Goal: Task Accomplishment & Management: Use online tool/utility

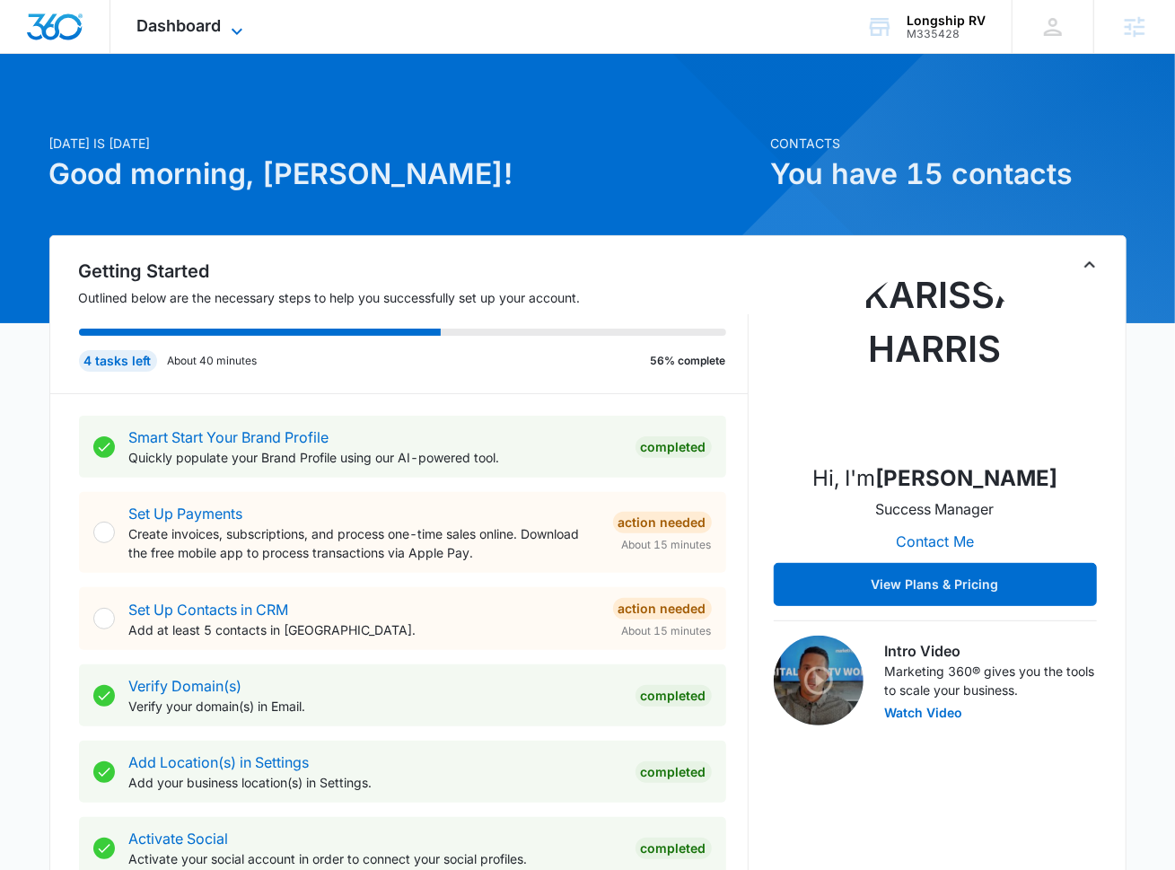
click at [209, 25] on span "Dashboard" at bounding box center [179, 25] width 84 height 19
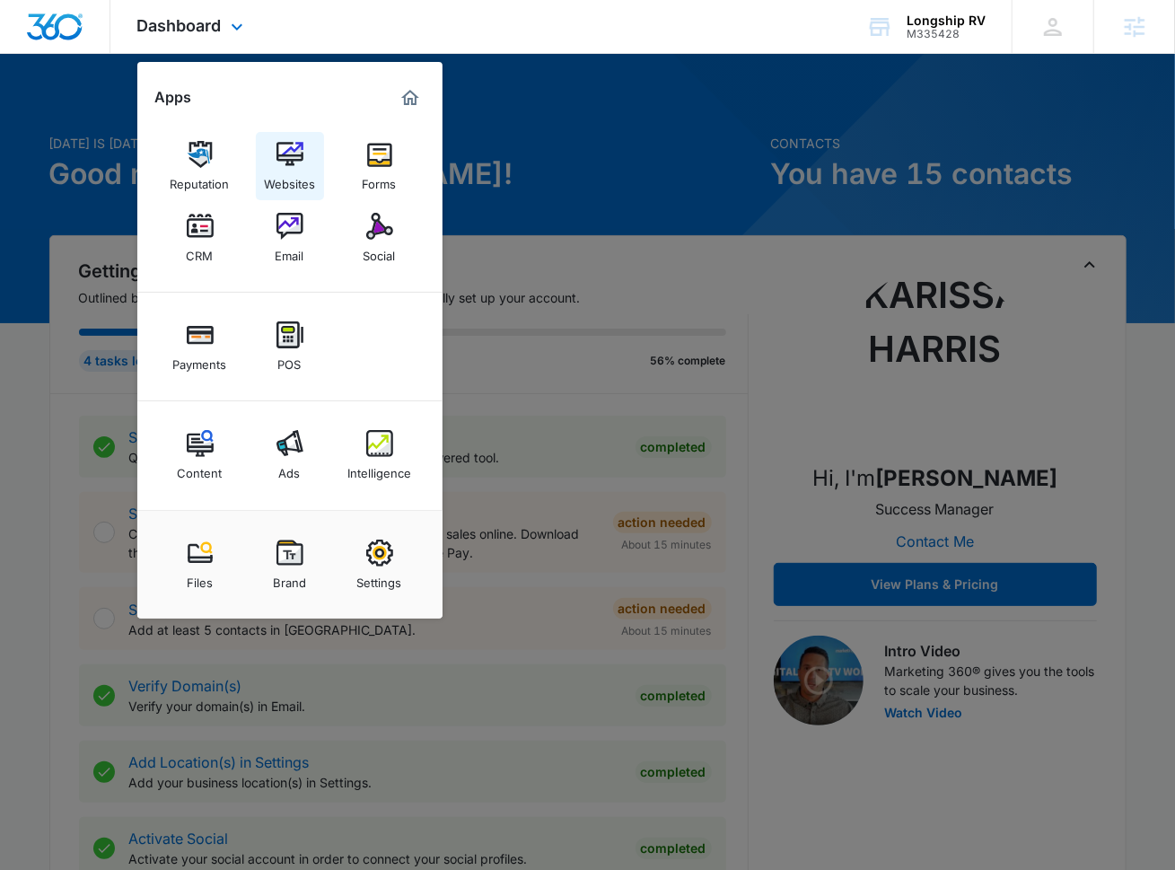
click at [306, 157] on link "Websites" at bounding box center [290, 166] width 68 height 68
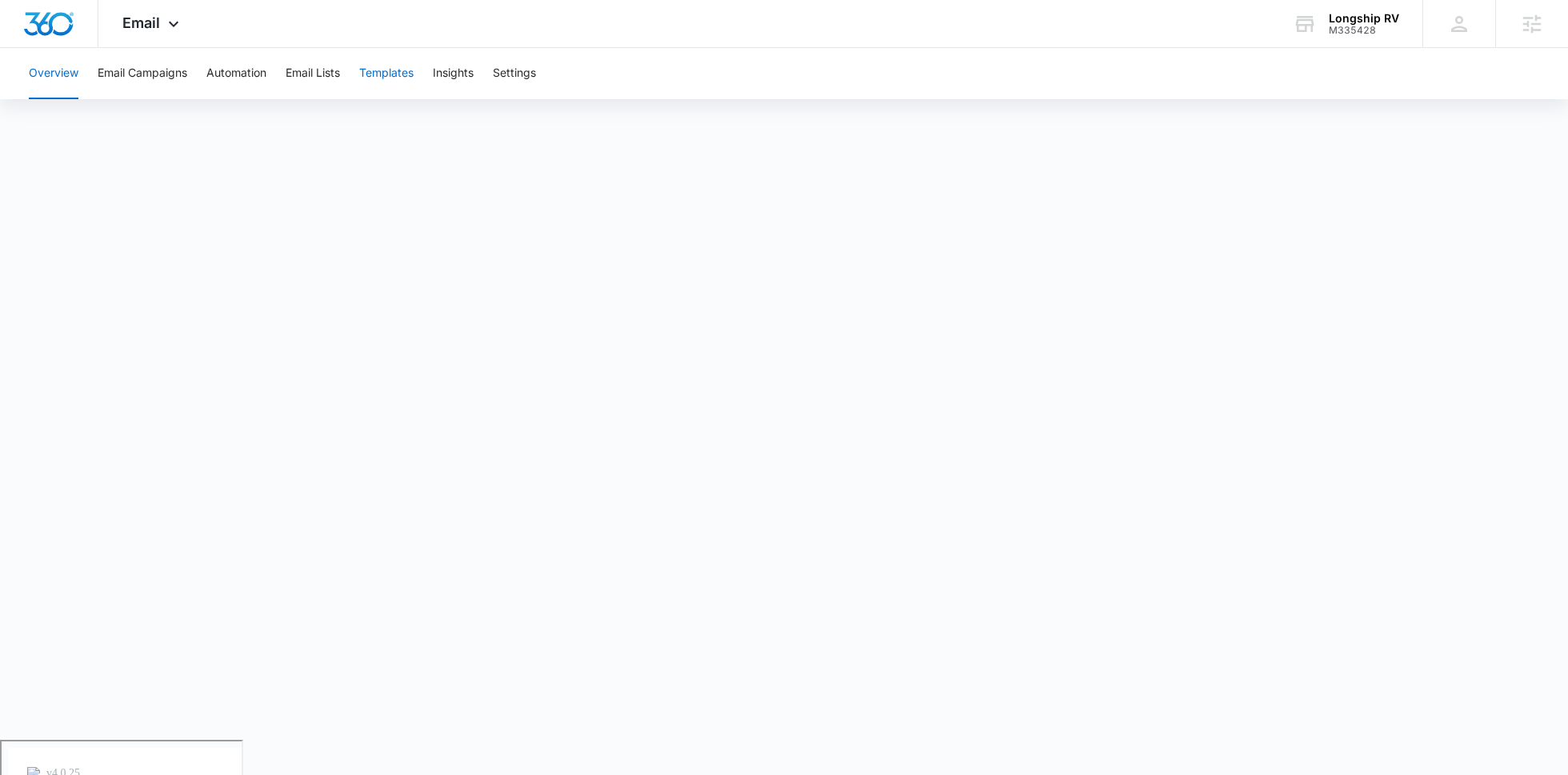
click at [413, 86] on button "Templates" at bounding box center [386, 73] width 54 height 51
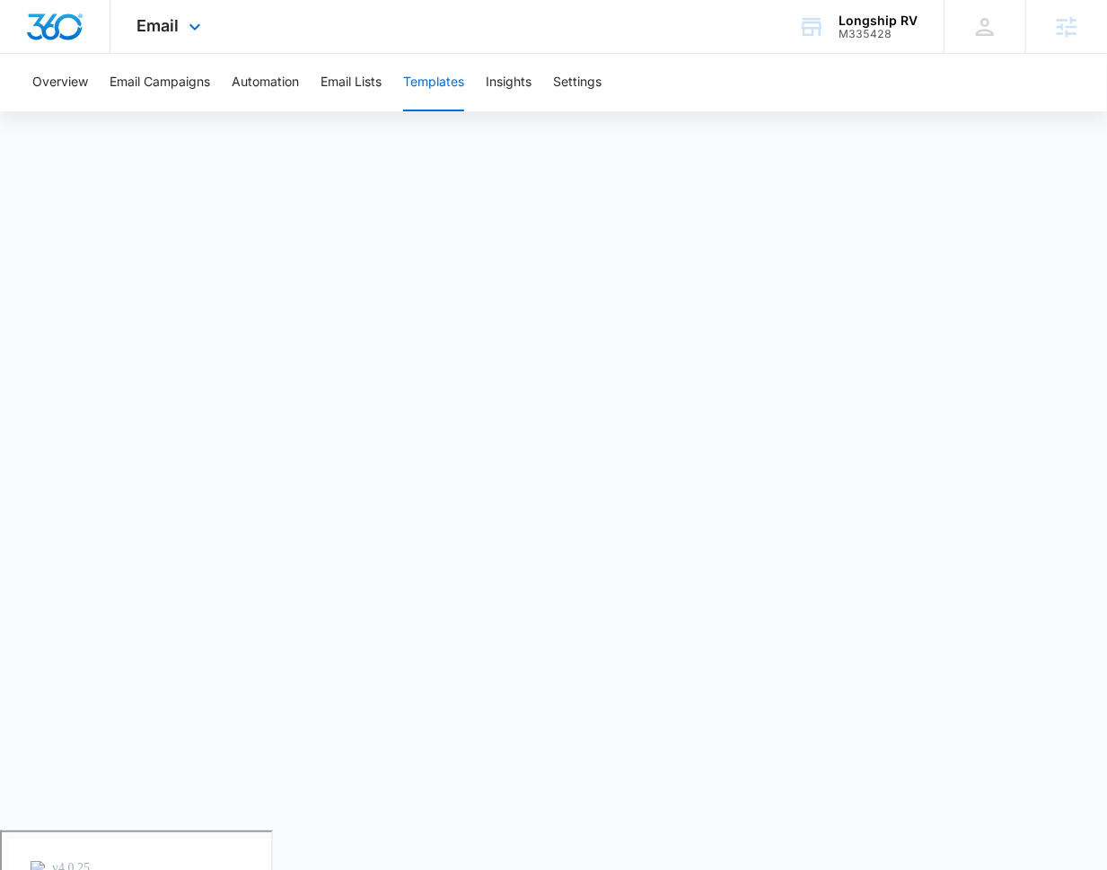
click at [241, 12] on div "Email Apps Reputation Websites Forms CRM Email Social Payments POS Content Ads …" at bounding box center [553, 27] width 1107 height 54
click at [194, 22] on icon at bounding box center [195, 32] width 22 height 22
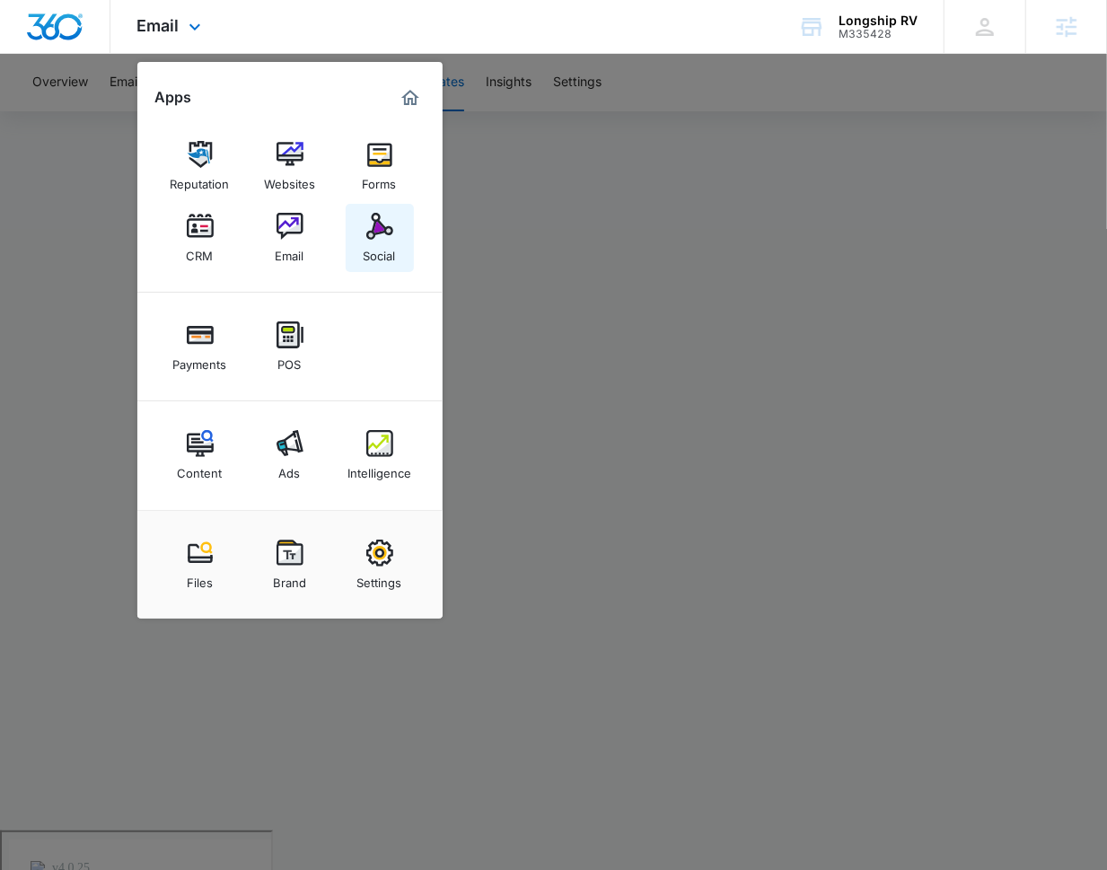
click at [397, 224] on link "Social" at bounding box center [380, 238] width 68 height 68
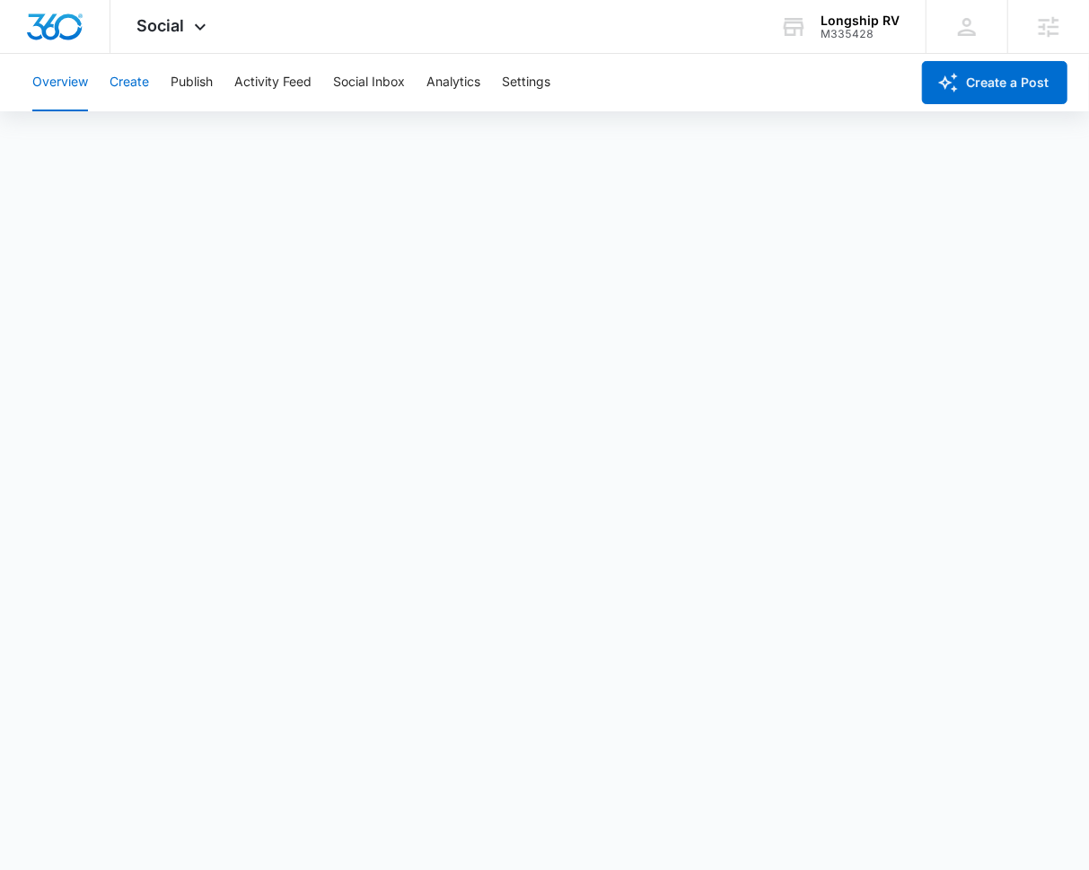
click at [142, 86] on button "Create" at bounding box center [130, 82] width 40 height 57
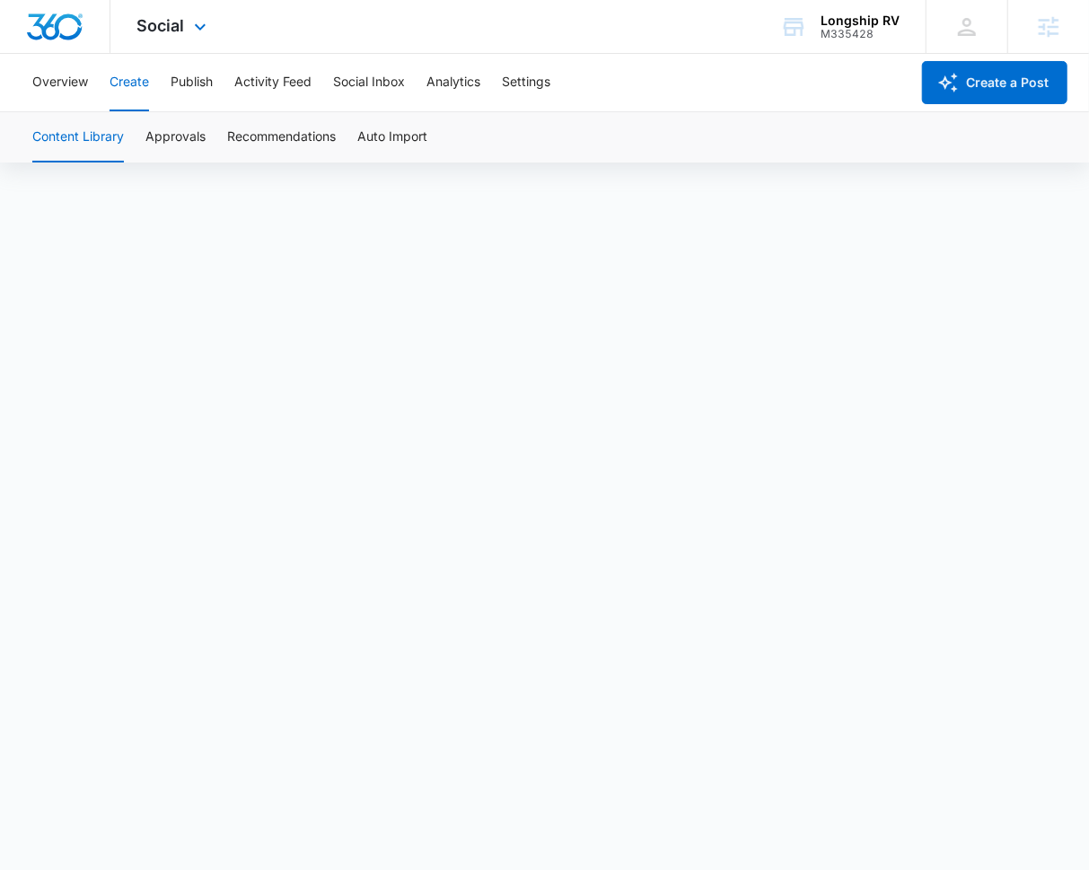
click at [171, 36] on div "Social Apps Reputation Websites Forms CRM Email Social Payments POS Content Ads…" at bounding box center [173, 26] width 127 height 53
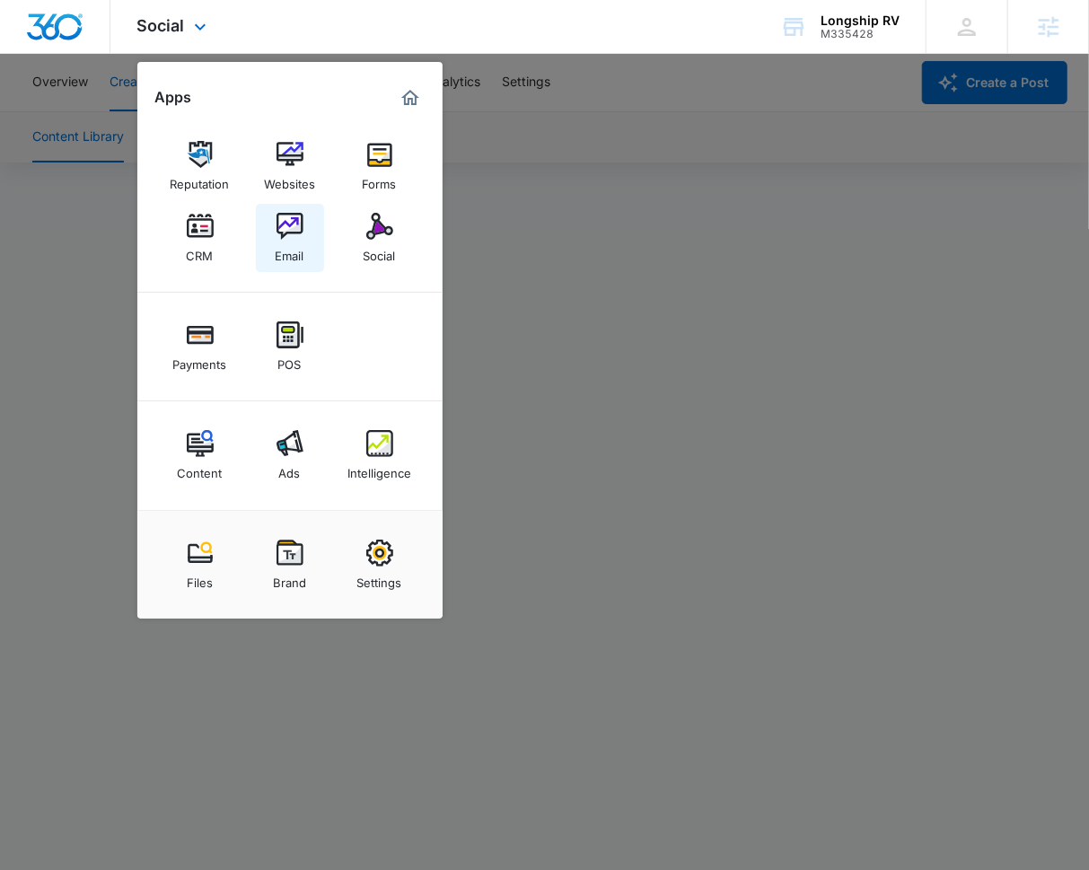
click at [298, 236] on img at bounding box center [290, 226] width 27 height 27
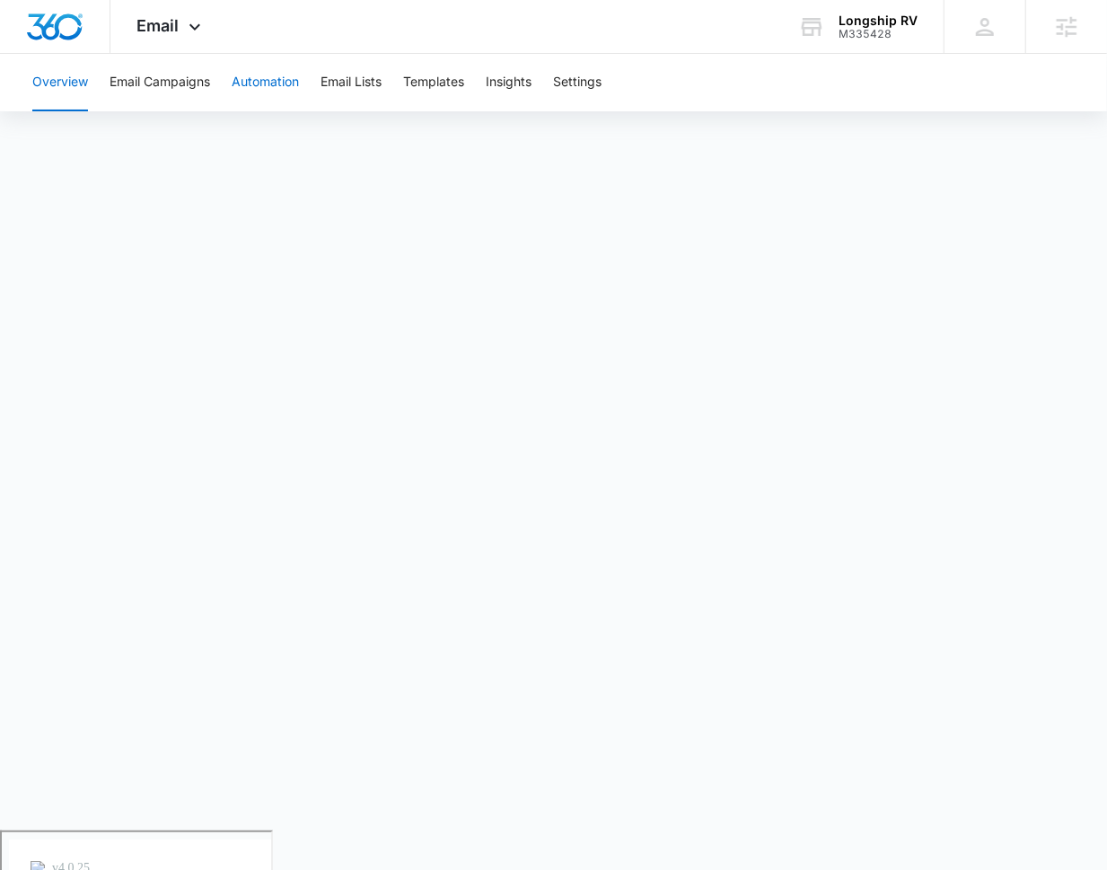
click at [248, 80] on button "Automation" at bounding box center [265, 82] width 67 height 57
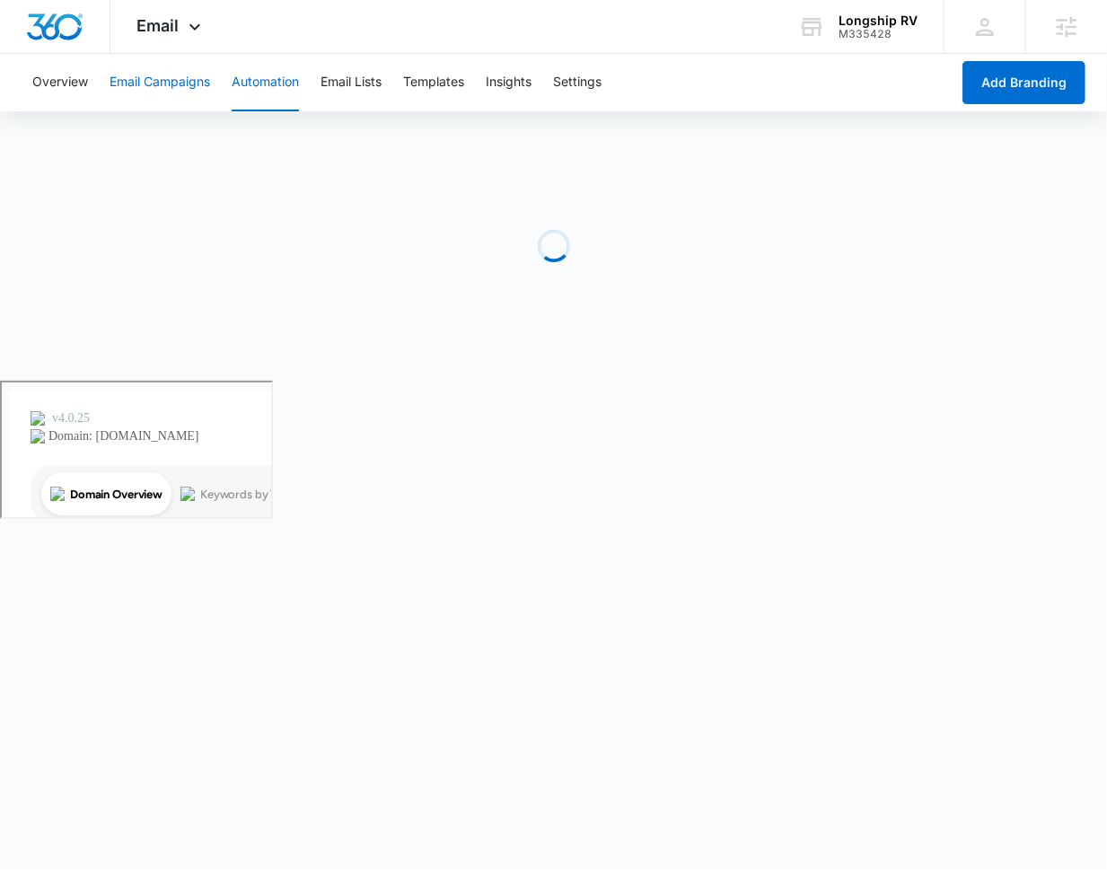
click at [160, 80] on button "Email Campaigns" at bounding box center [160, 82] width 101 height 57
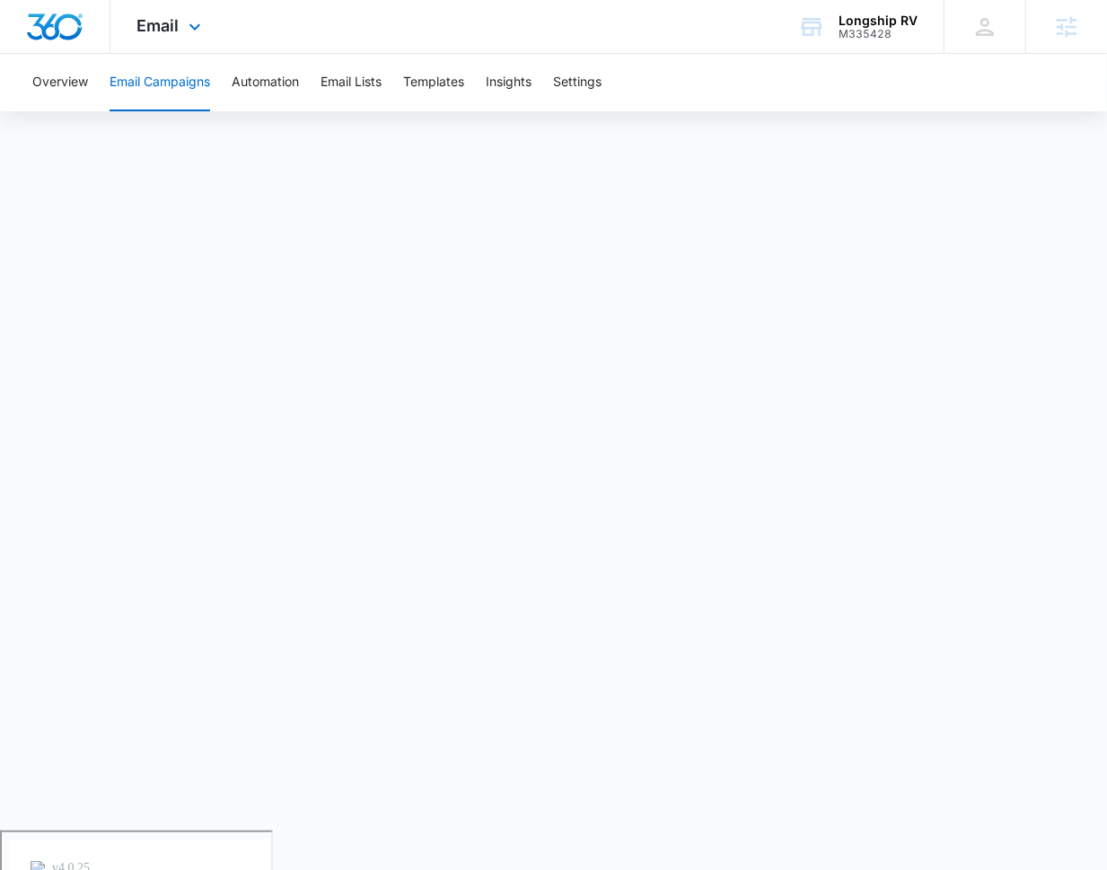
click at [173, 42] on div "Email Apps Reputation Websites Forms CRM Email Social Payments POS Content Ads …" at bounding box center [171, 26] width 122 height 53
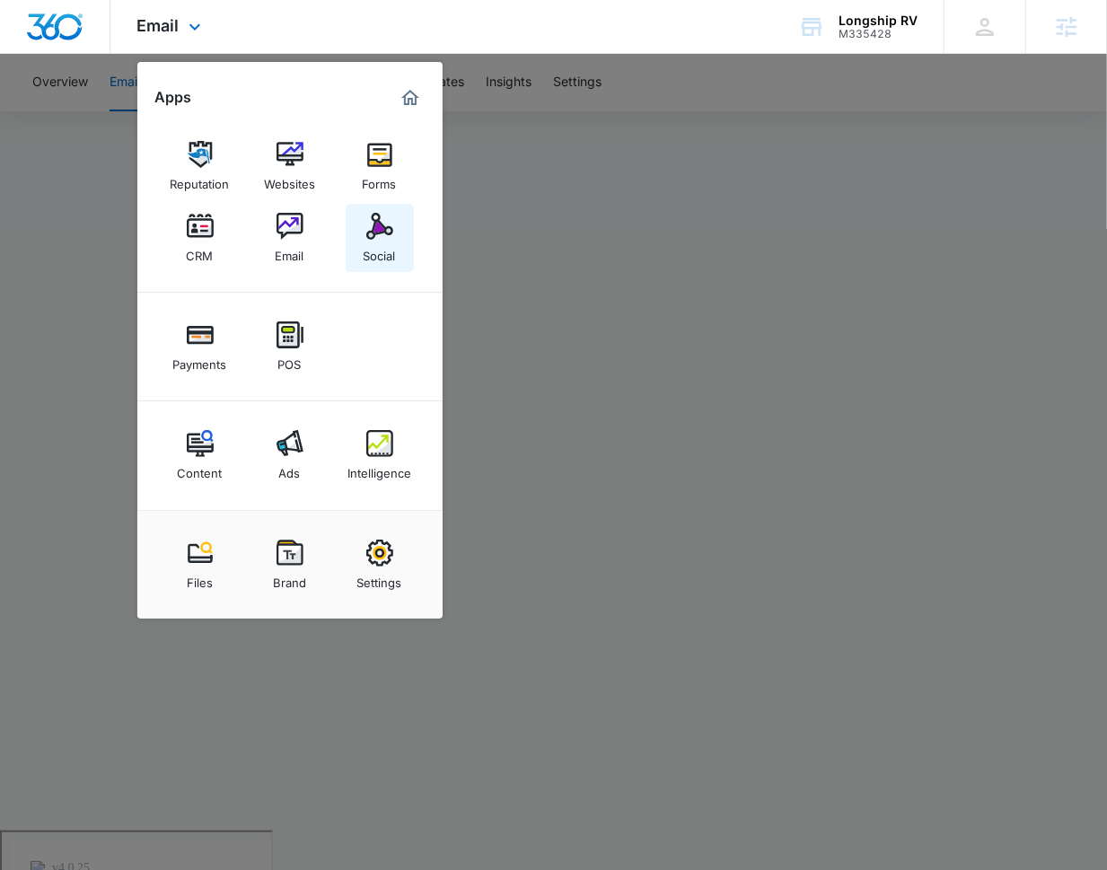
click at [368, 215] on img at bounding box center [379, 226] width 27 height 27
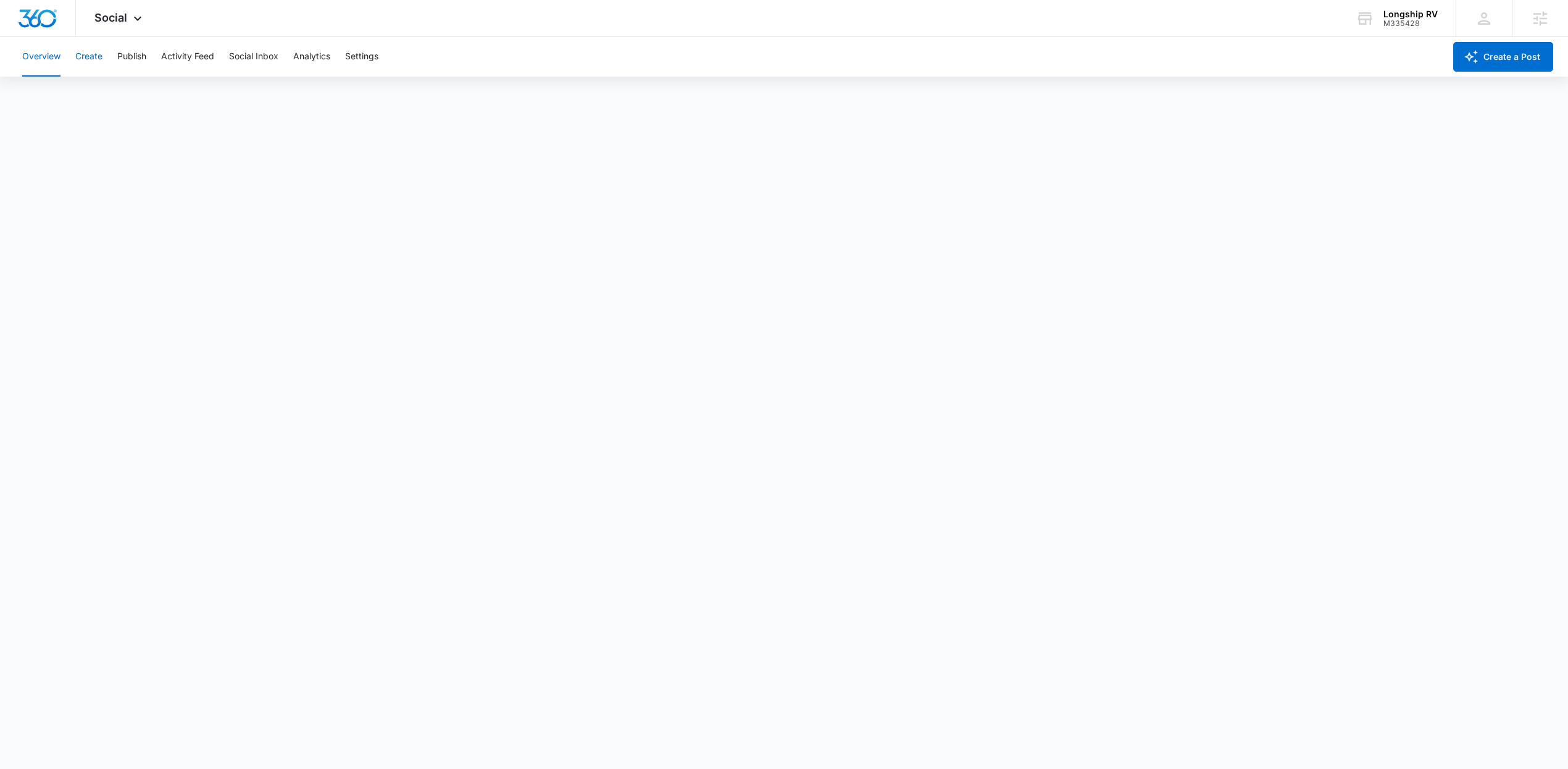
click at [87, 59] on button "Create" at bounding box center [89, 56] width 27 height 39
click at [120, 58] on button "Publish" at bounding box center [132, 56] width 29 height 39
click at [100, 100] on button "Schedules" at bounding box center [94, 94] width 42 height 34
